Goal: Information Seeking & Learning: Learn about a topic

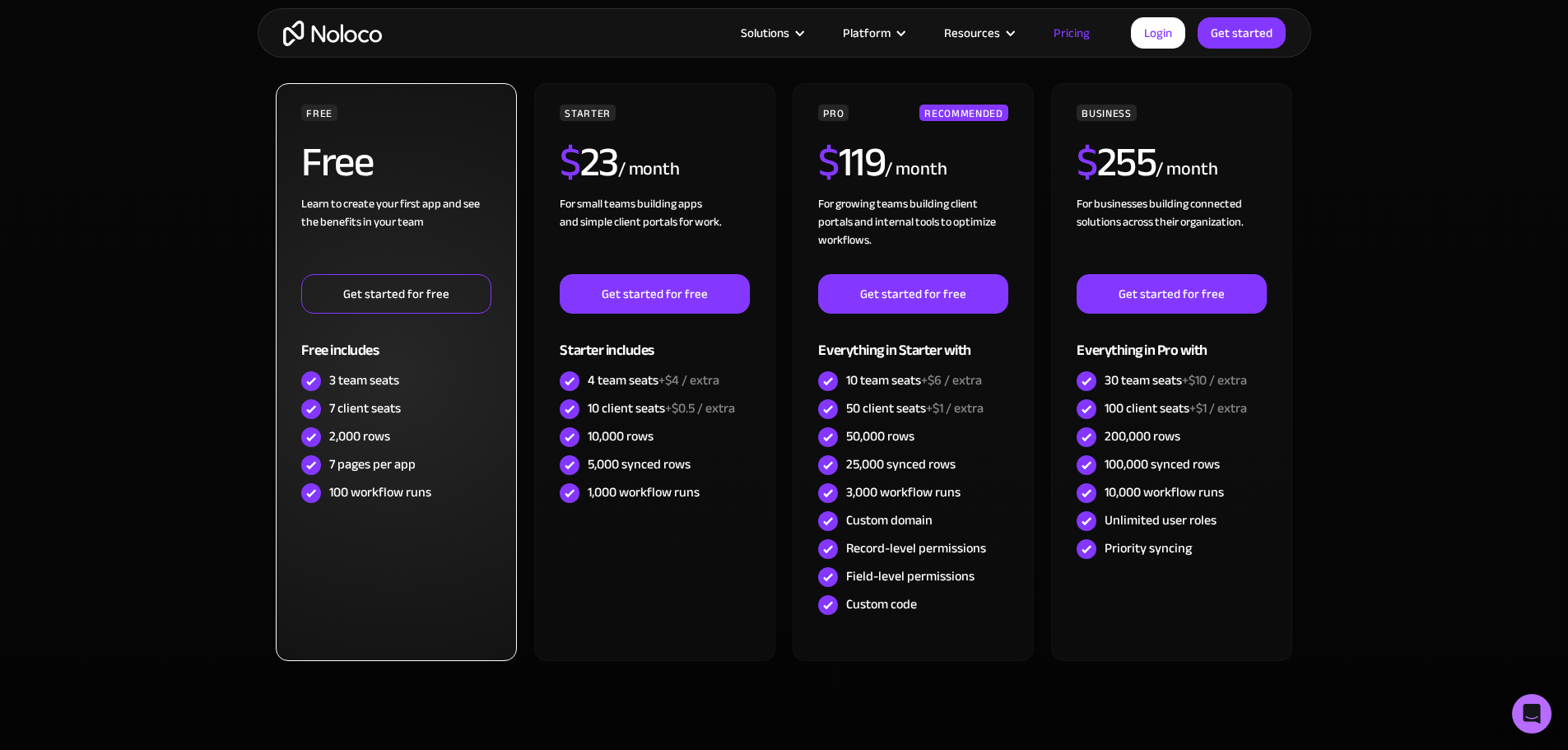
scroll to position [576, 0]
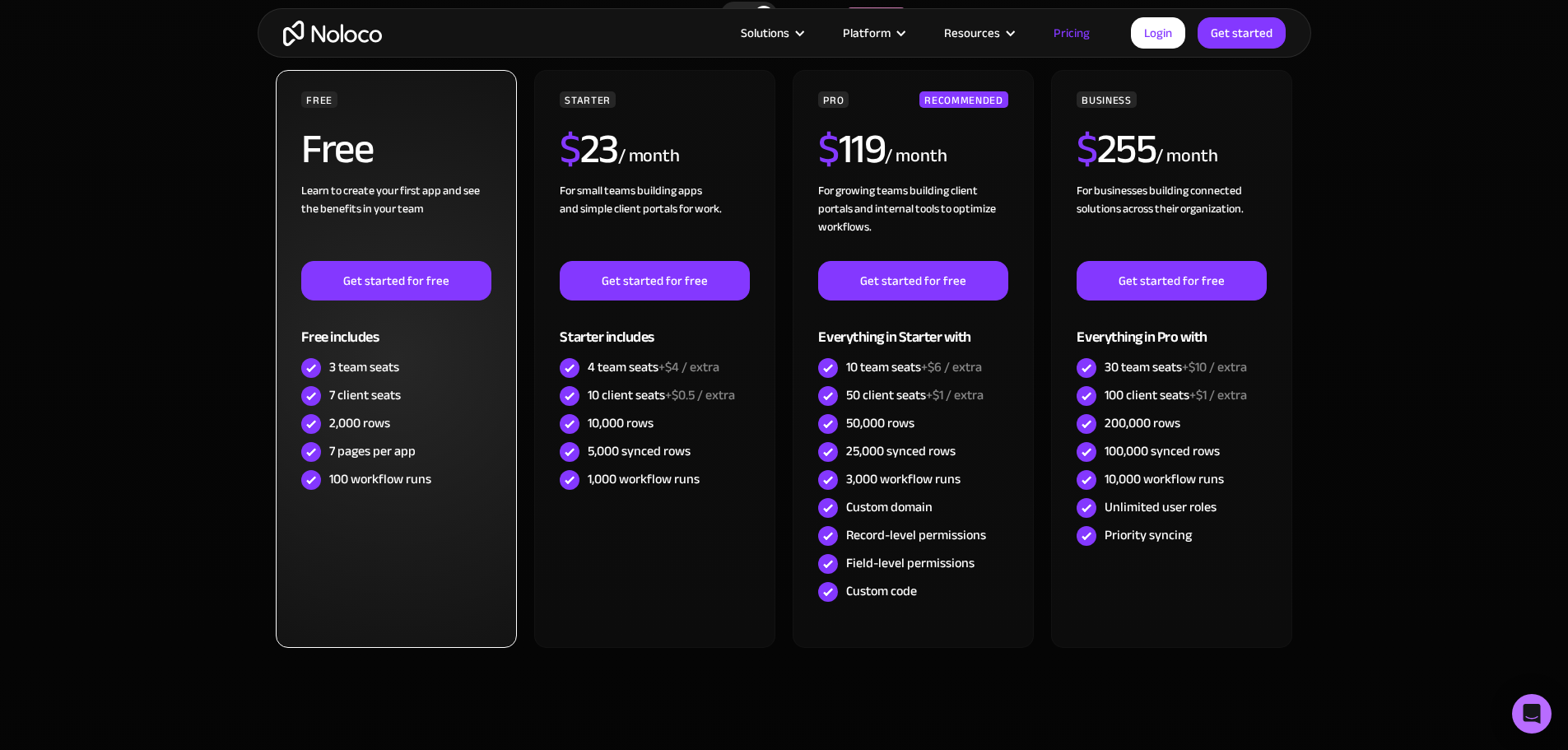
click at [353, 396] on div "7 client seats" at bounding box center [365, 394] width 72 height 18
click at [353, 427] on div "2,000 rows" at bounding box center [360, 423] width 61 height 18
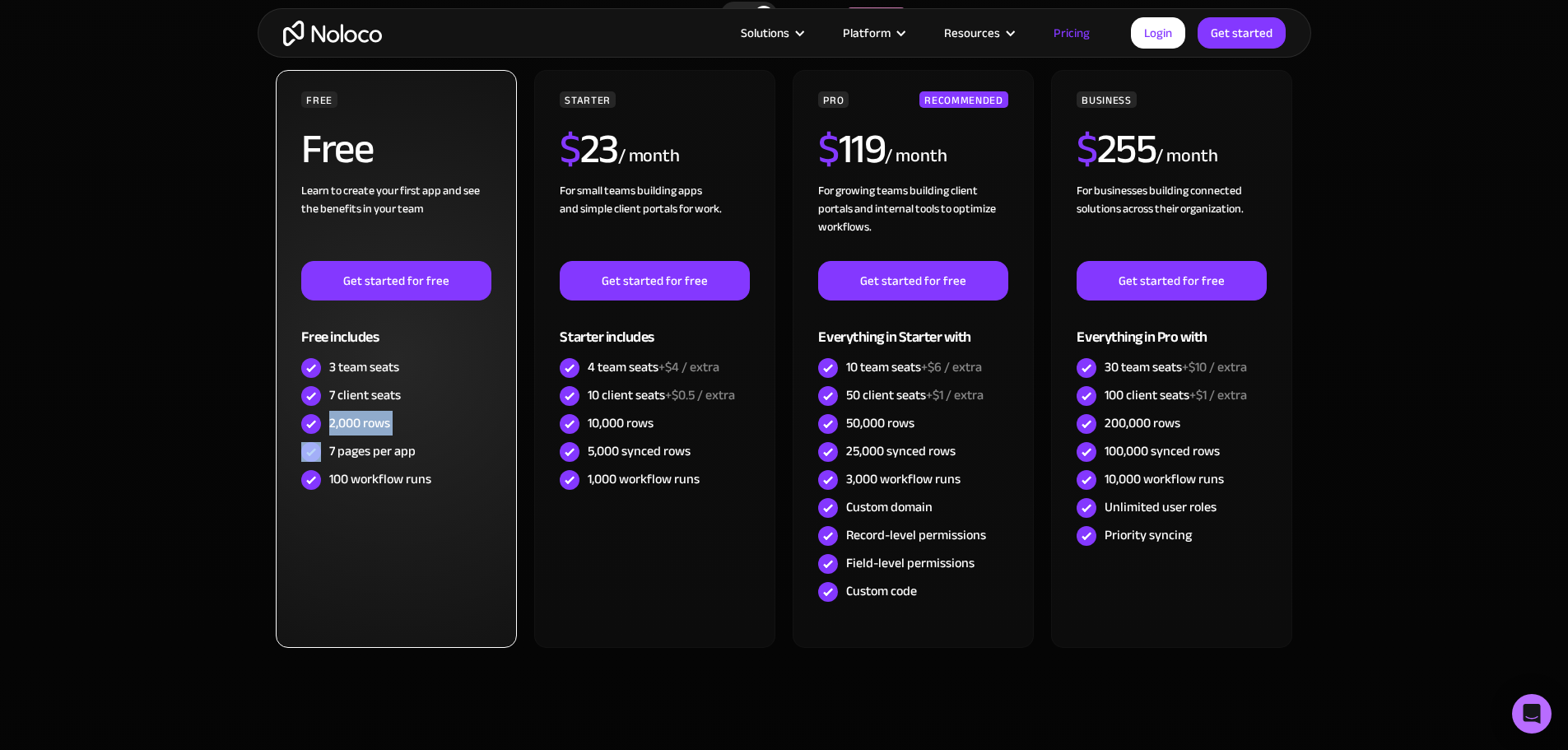
click at [353, 427] on div "2,000 rows" at bounding box center [360, 423] width 61 height 18
click at [356, 452] on div "7 pages per app" at bounding box center [372, 450] width 86 height 18
click at [384, 480] on div "100 workflow runs" at bounding box center [380, 479] width 102 height 18
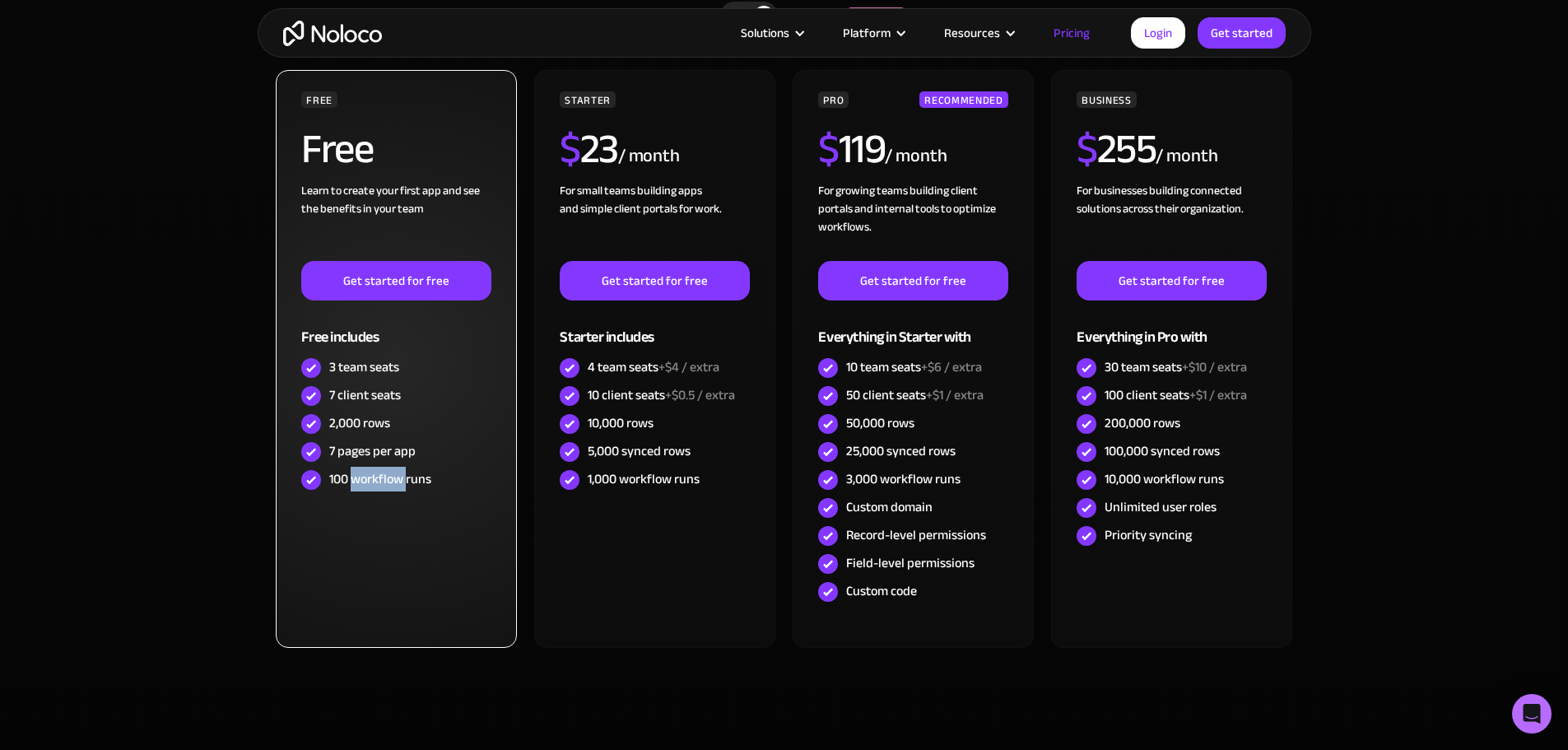
click at [384, 480] on div "100 workflow runs" at bounding box center [380, 479] width 102 height 18
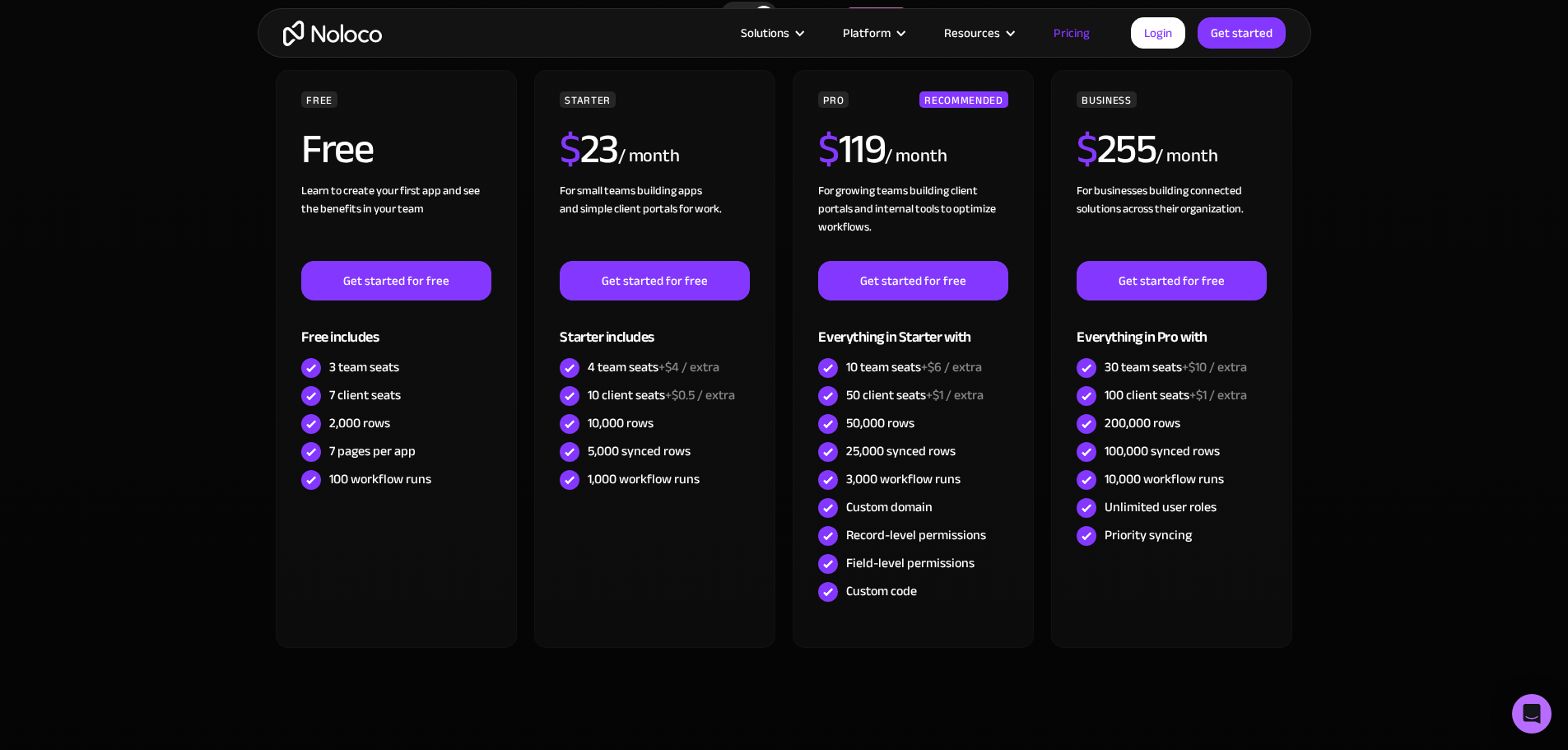
click at [204, 510] on section "CHOOSE YOUR PLAN Monthly Yearly SAVE 20% Monthly Yearly SAVE 20% FREE Free Lear…" at bounding box center [784, 368] width 1568 height 863
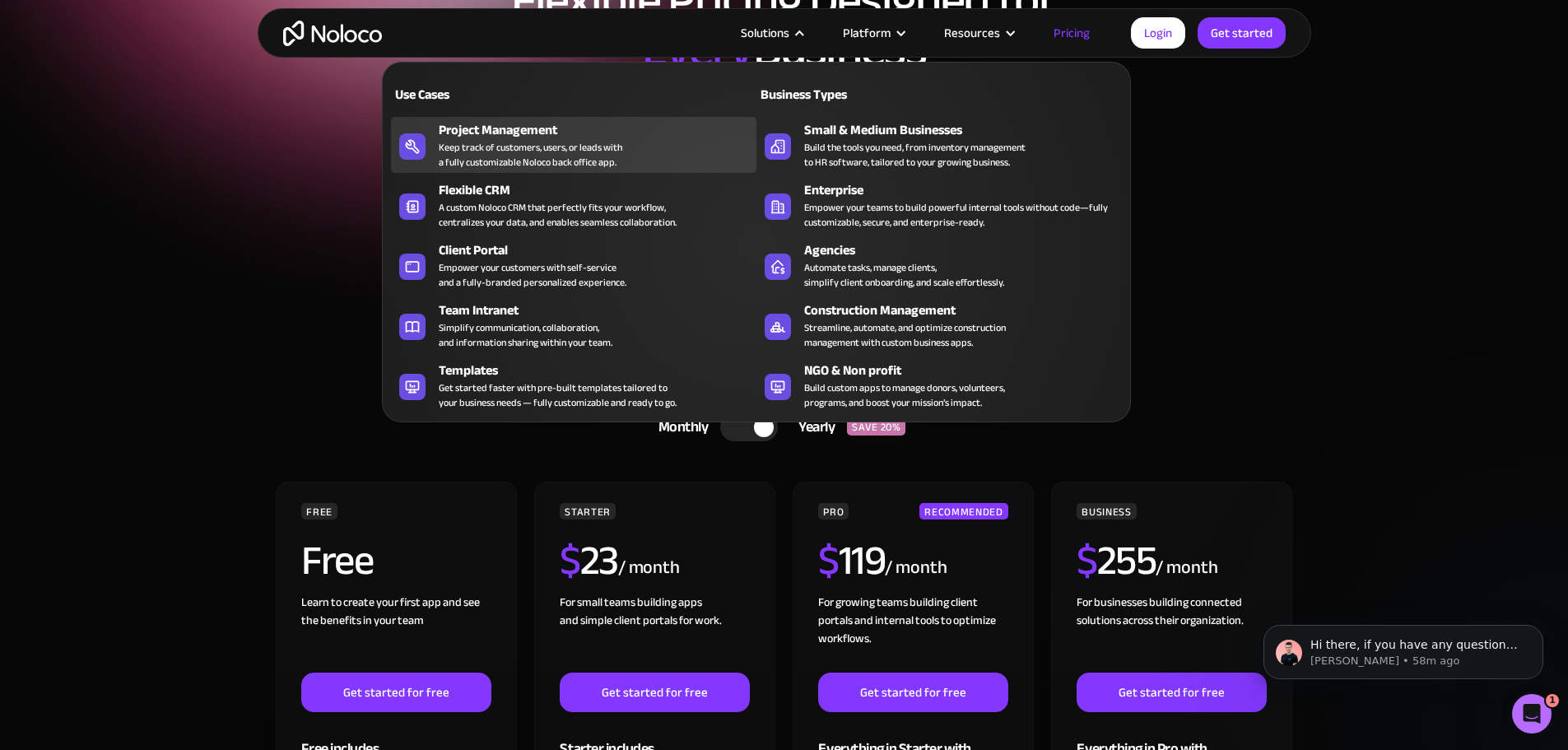
scroll to position [0, 0]
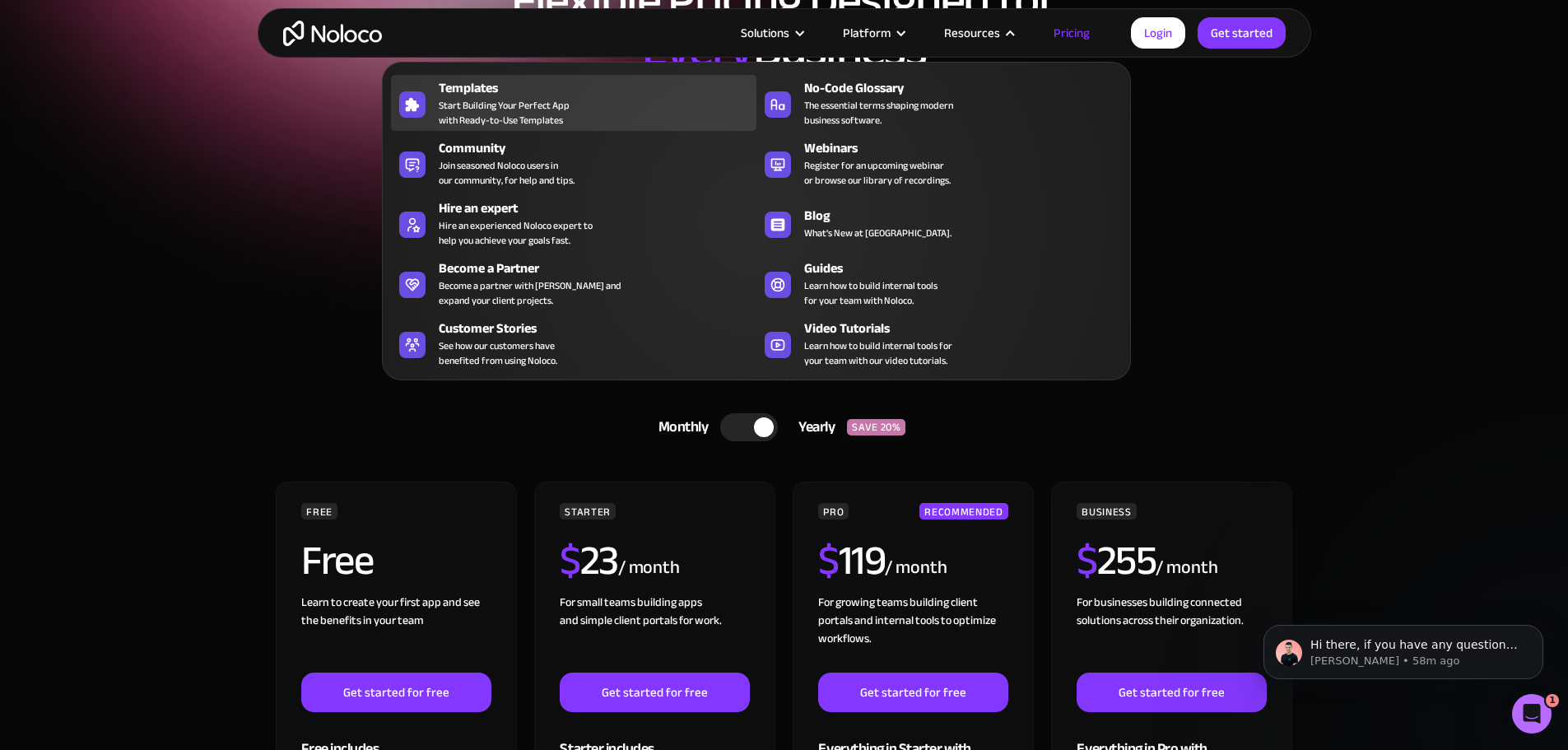
click at [510, 112] on span "Start Building Your Perfect App with Ready-to-Use Templates" at bounding box center [504, 113] width 131 height 29
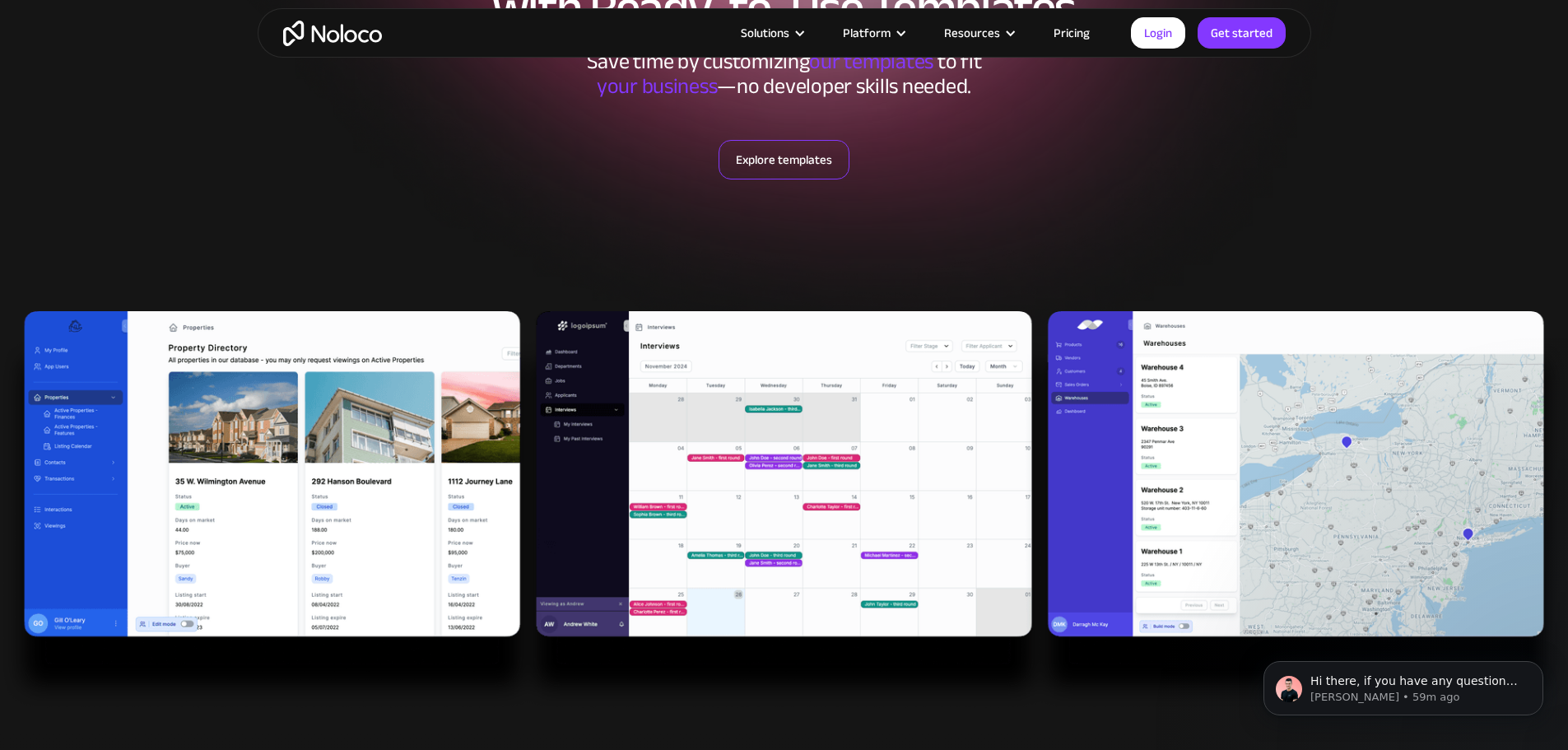
click at [802, 167] on link "Explore templates" at bounding box center [784, 160] width 131 height 40
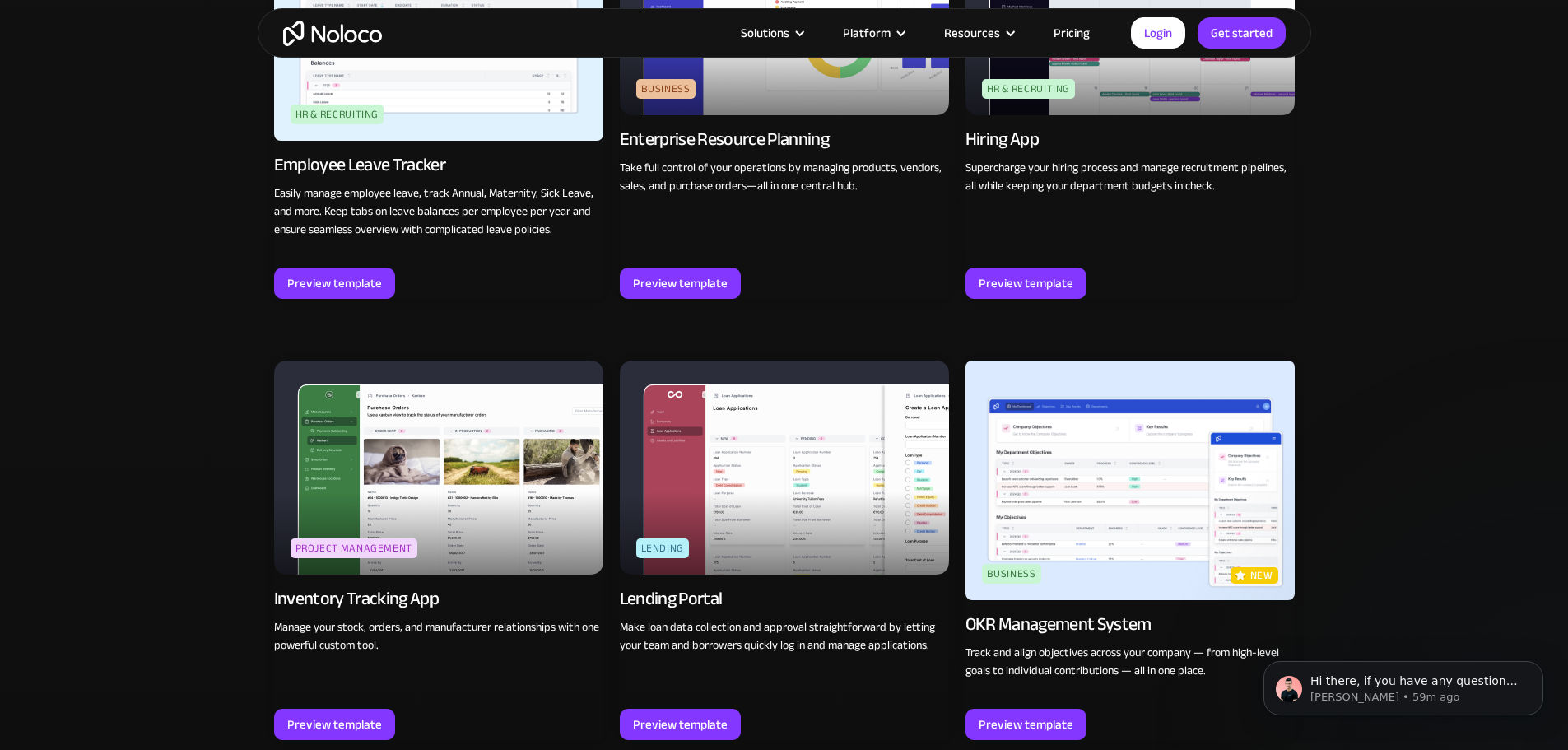
scroll to position [2294, 0]
